Goal: Task Accomplishment & Management: Use online tool/utility

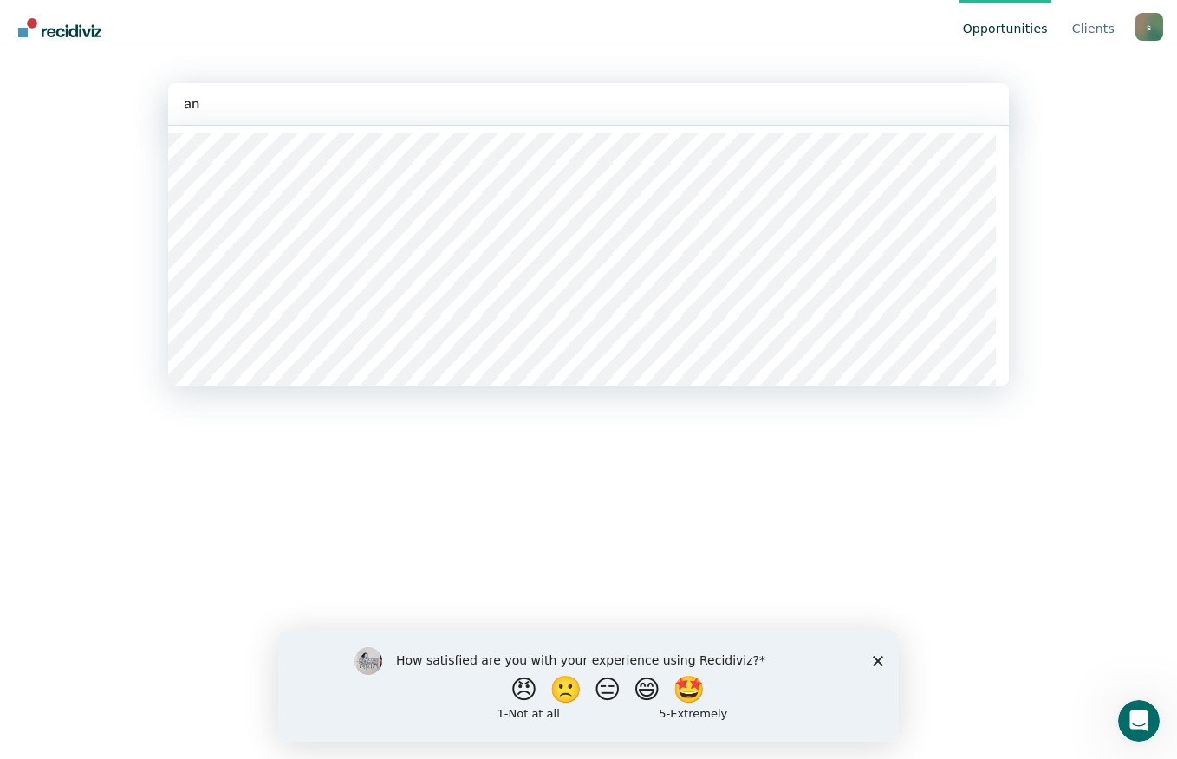
type input "a"
type input "j"
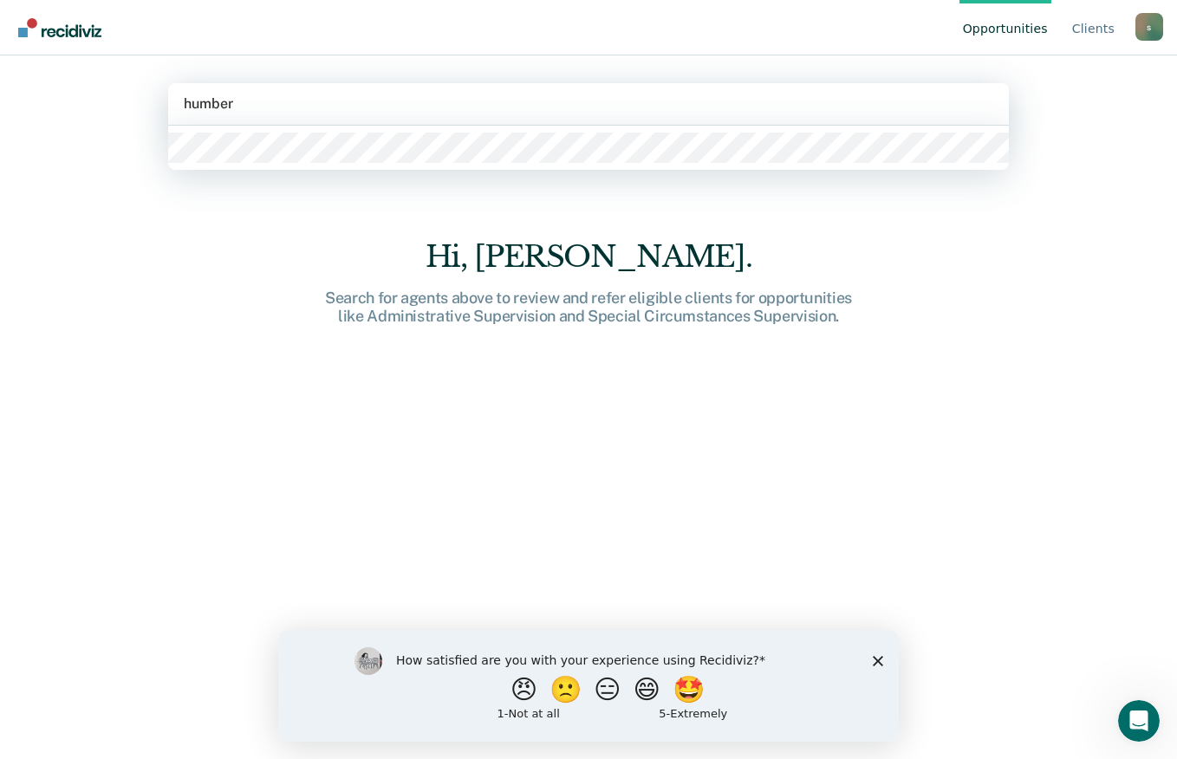
type input "[PERSON_NAME]"
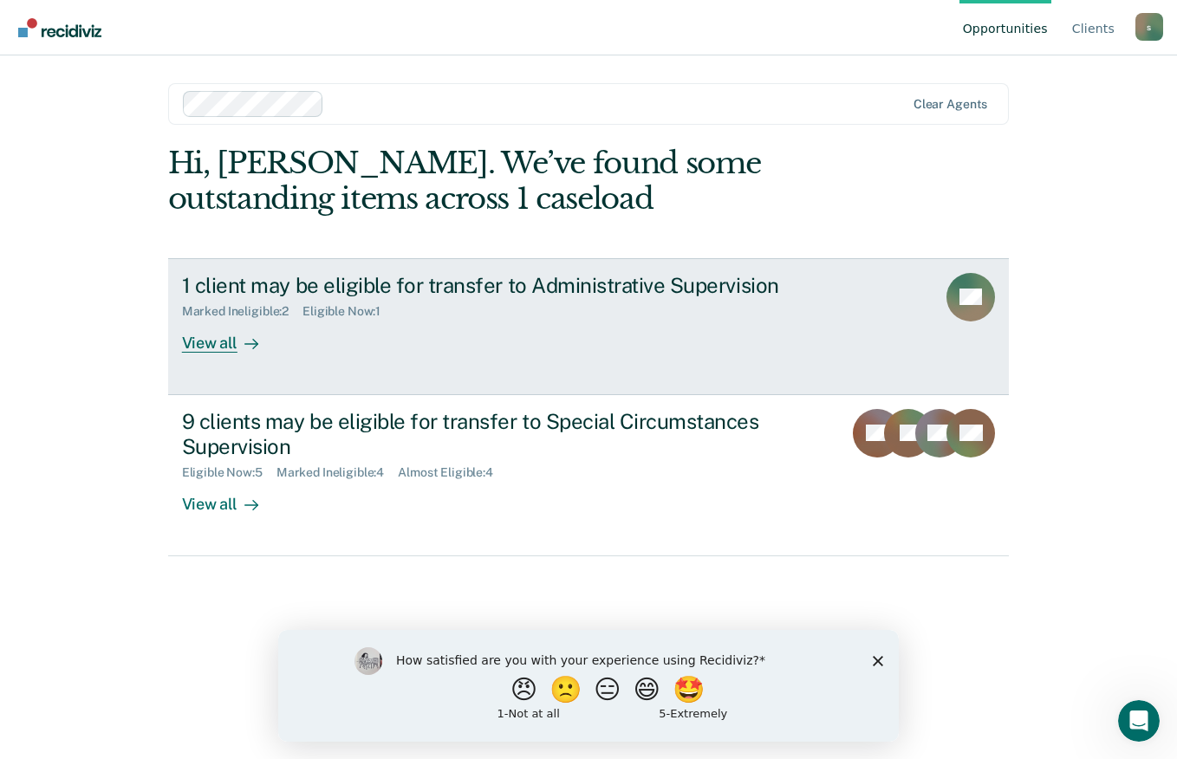
click at [911, 331] on link "1 client may be eligible for transfer to Administrative Supervision Marked Inel…" at bounding box center [588, 326] width 841 height 137
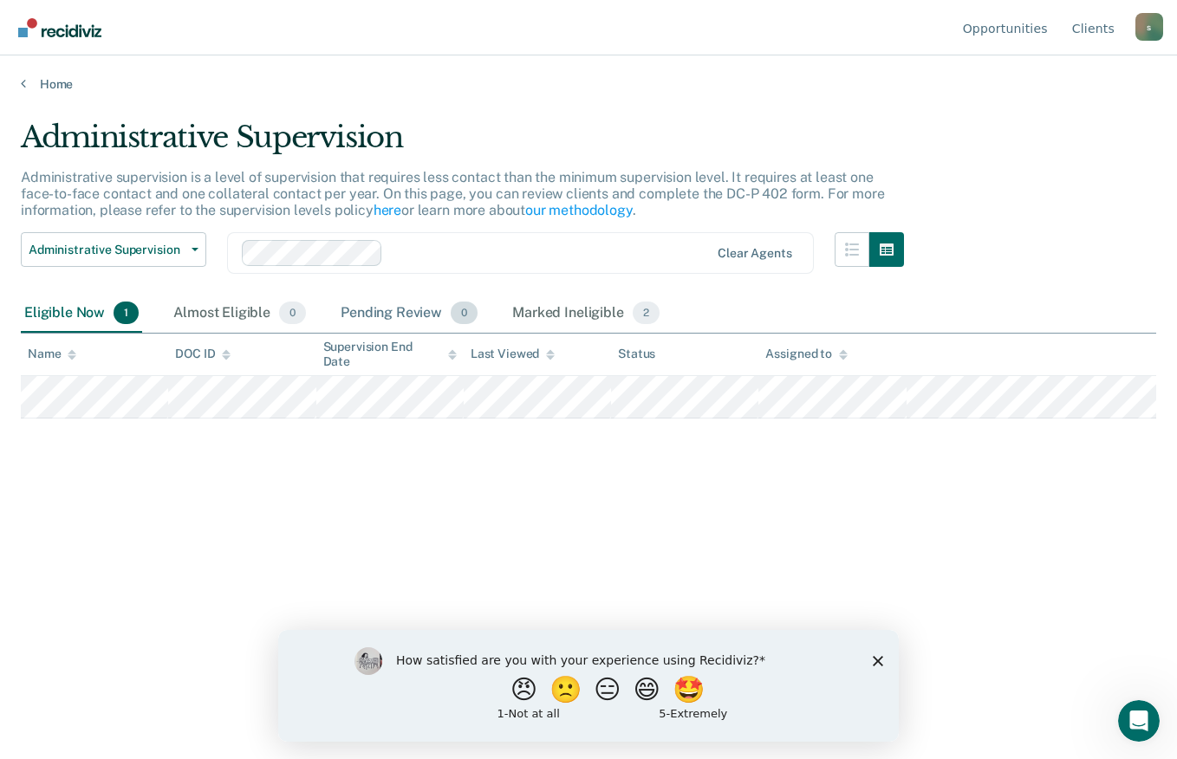
click at [454, 313] on span "0" at bounding box center [464, 313] width 27 height 23
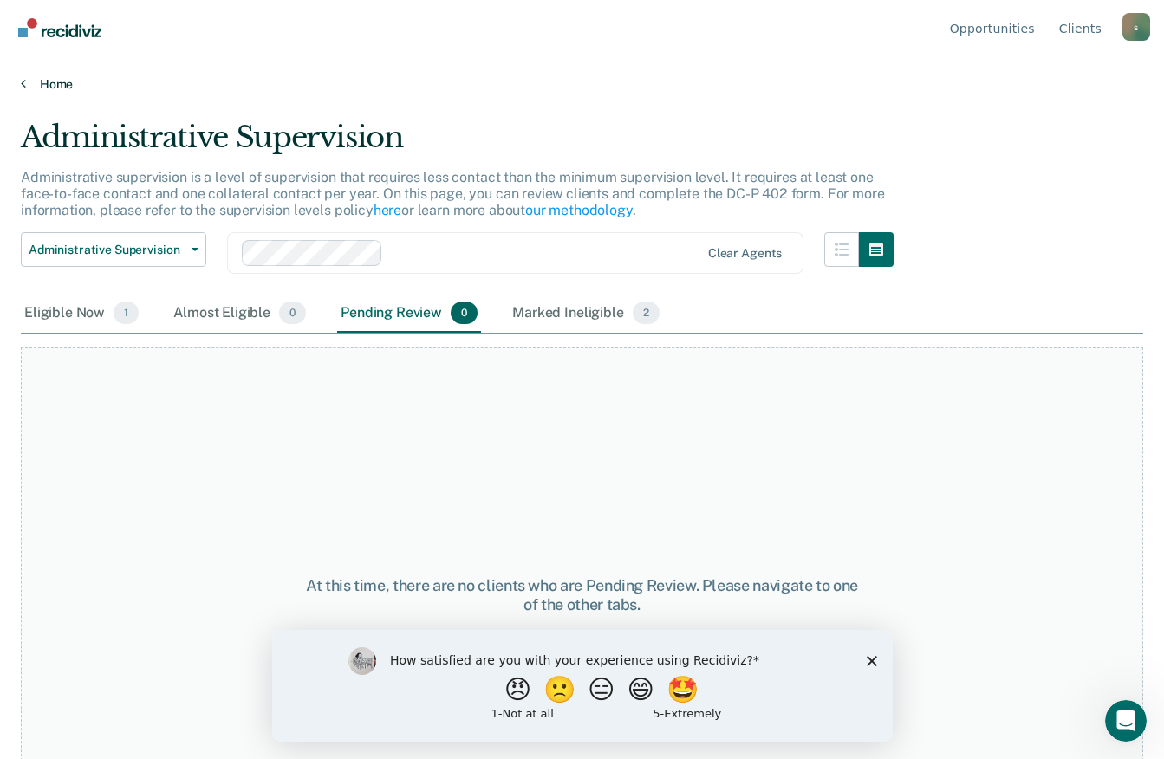
click at [45, 83] on link "Home" at bounding box center [582, 84] width 1122 height 16
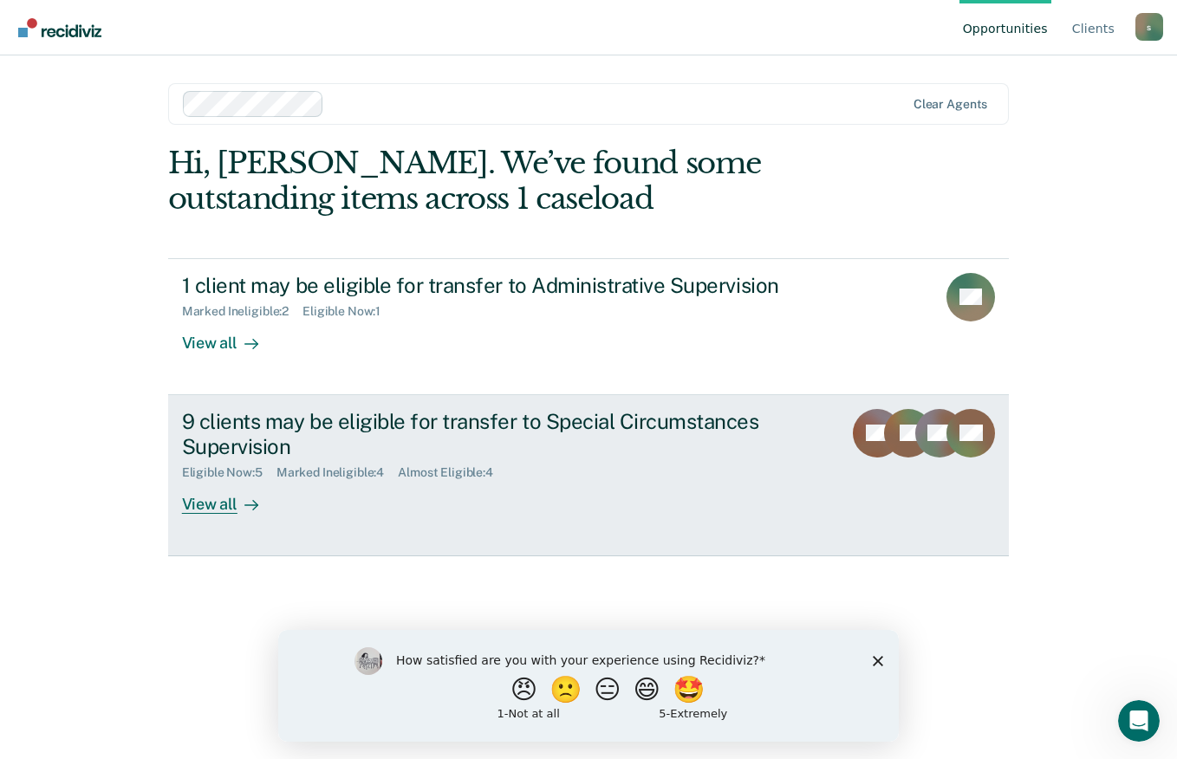
click at [669, 448] on div "9 clients may be eligible for transfer to Special Circumstances Supervision" at bounding box center [486, 434] width 608 height 50
